Goal: Task Accomplishment & Management: Manage account settings

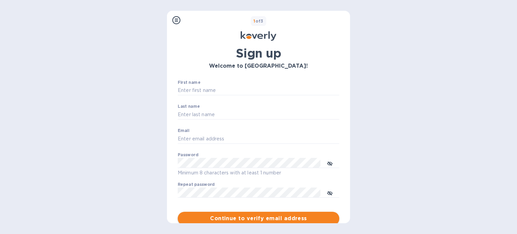
scroll to position [101, 0]
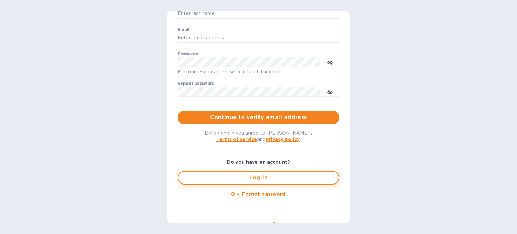
click at [266, 179] on span "Log in" at bounding box center [259, 178] width 150 height 8
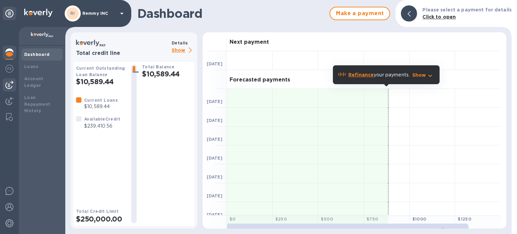
click at [7, 83] on img at bounding box center [9, 85] width 8 height 8
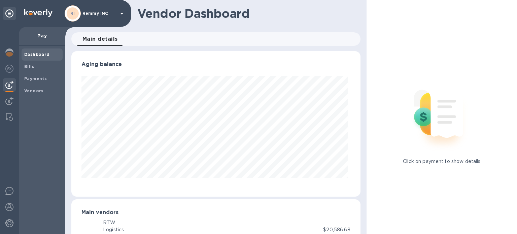
scroll to position [146, 287]
click at [32, 68] on b "Bills" at bounding box center [29, 66] width 10 height 5
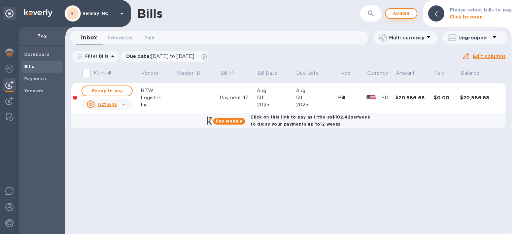
click at [405, 16] on span "Add bill" at bounding box center [401, 13] width 20 height 8
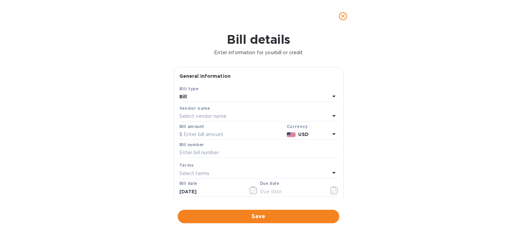
click at [231, 116] on div "Select vendor name" at bounding box center [255, 116] width 151 height 9
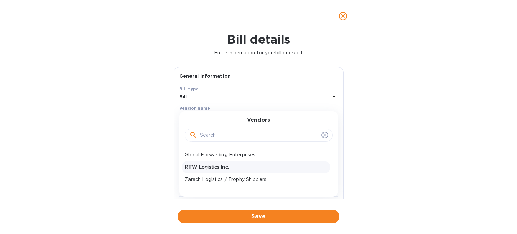
click at [221, 165] on p "RTW Logistics Inc." at bounding box center [256, 167] width 142 height 7
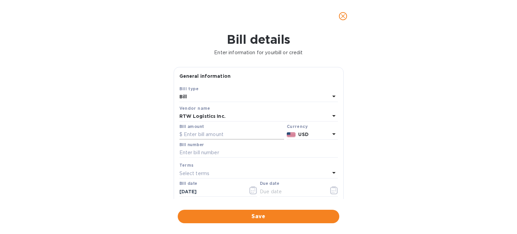
click at [214, 137] on input "text" at bounding box center [232, 135] width 105 height 10
paste input "25,089.91"
type input "25,089.91"
click at [214, 150] on input "text" at bounding box center [259, 153] width 159 height 10
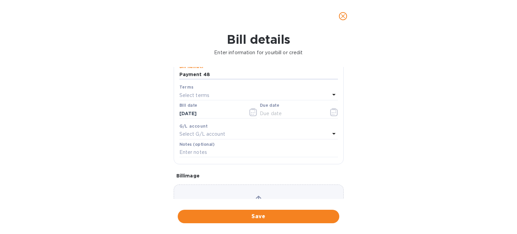
scroll to position [67, 0]
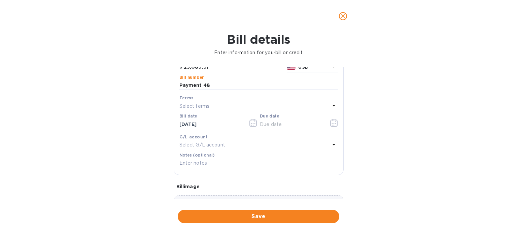
type input "Payment 48"
click at [224, 106] on div "Select terms" at bounding box center [255, 105] width 151 height 9
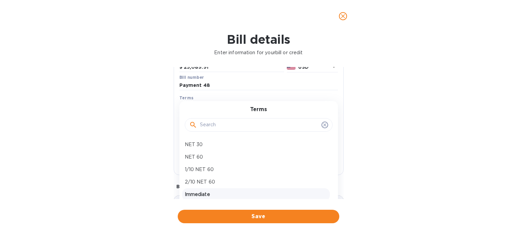
click at [219, 195] on p "Immediate" at bounding box center [256, 194] width 142 height 7
type input "[DATE]"
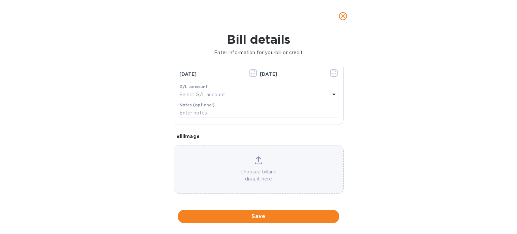
scroll to position [121, 0]
click at [268, 215] on span "Save" at bounding box center [258, 217] width 151 height 8
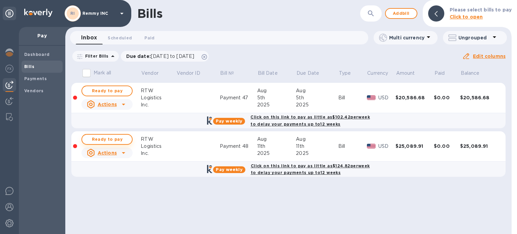
click at [116, 140] on span "Ready to pay" at bounding box center [107, 139] width 39 height 8
click at [107, 137] on span "Ready to pay" at bounding box center [107, 139] width 39 height 8
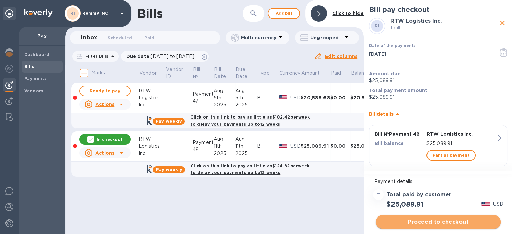
click at [438, 225] on span "Proceed to checkout" at bounding box center [438, 222] width 114 height 8
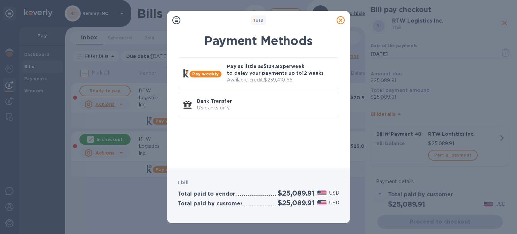
click at [342, 19] on icon at bounding box center [341, 20] width 8 height 8
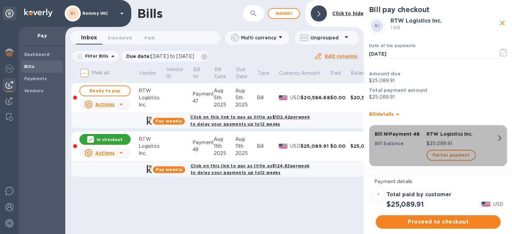
click at [483, 138] on div "RTW Logistics Inc." at bounding box center [461, 133] width 72 height 9
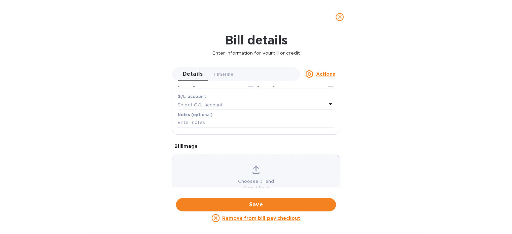
scroll to position [169, 0]
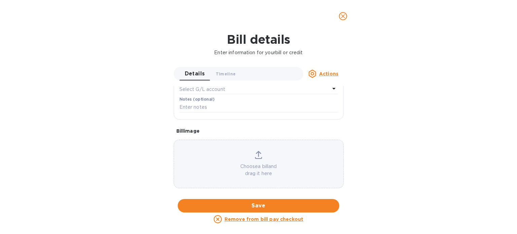
click at [342, 14] on icon "close" at bounding box center [343, 16] width 7 height 7
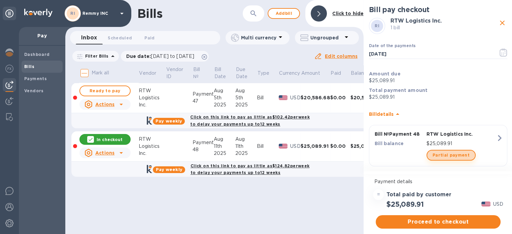
click at [456, 151] on span "Partial payment" at bounding box center [451, 155] width 37 height 8
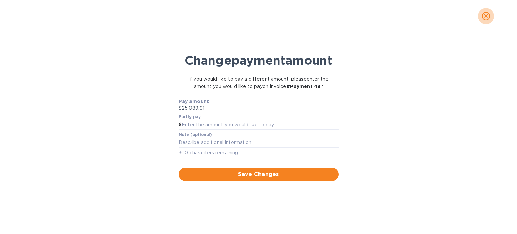
click at [487, 18] on icon "close" at bounding box center [486, 16] width 7 height 7
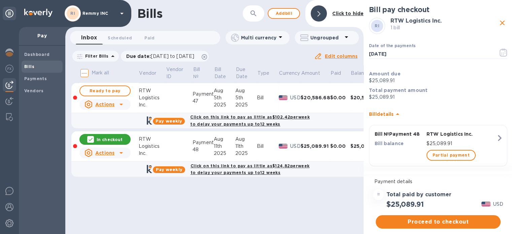
scroll to position [7, 0]
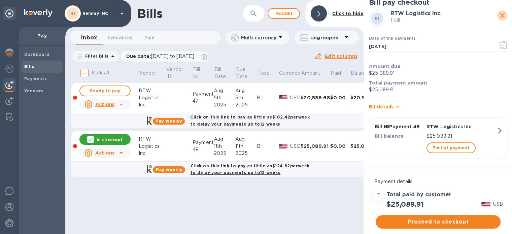
click at [501, 18] on icon "close" at bounding box center [503, 15] width 8 height 8
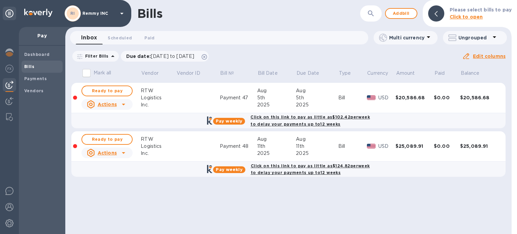
click at [116, 107] on u "Actions" at bounding box center [107, 104] width 19 height 5
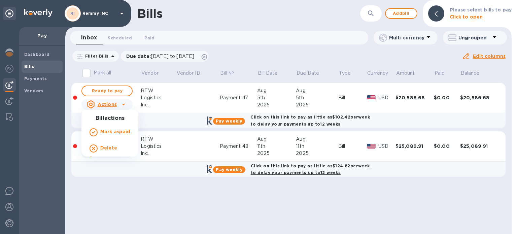
click at [107, 146] on b "Delete" at bounding box center [108, 147] width 17 height 5
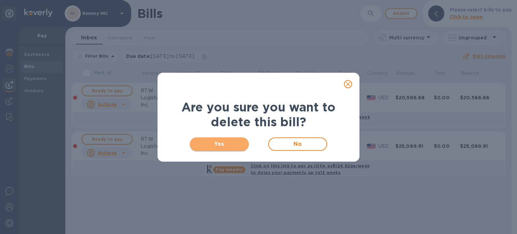
click at [232, 140] on span "Yes" at bounding box center [219, 144] width 48 height 8
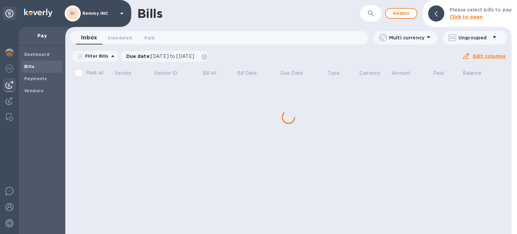
click at [117, 93] on div "Bills ​ Add bill Please select bills to pay Click to open Inbox 0 Scheduled 0 P…" at bounding box center [288, 117] width 447 height 234
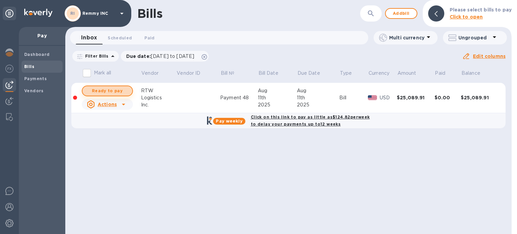
click at [119, 87] on span "Ready to pay" at bounding box center [107, 91] width 39 height 8
checkbox input "true"
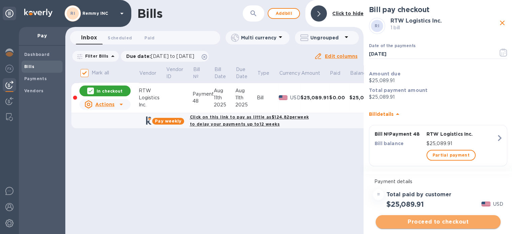
click at [462, 217] on button "Proceed to checkout" at bounding box center [438, 221] width 125 height 13
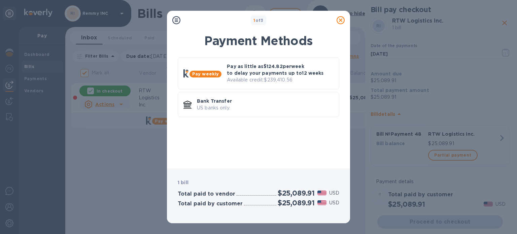
click at [338, 22] on icon at bounding box center [341, 20] width 8 height 8
